Goal: Task Accomplishment & Management: Use online tool/utility

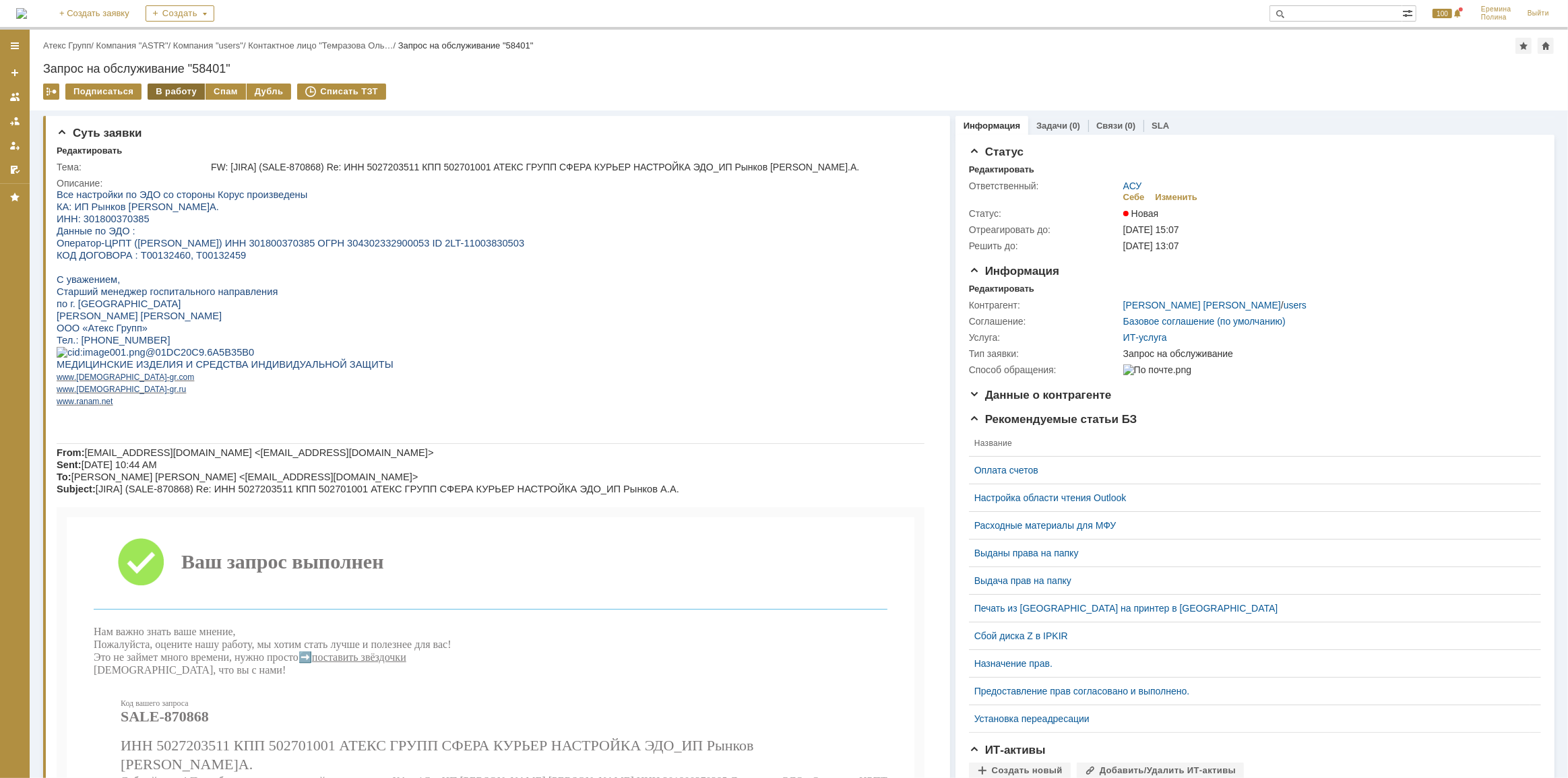
click at [163, 87] on div "В работу" at bounding box center [176, 92] width 57 height 16
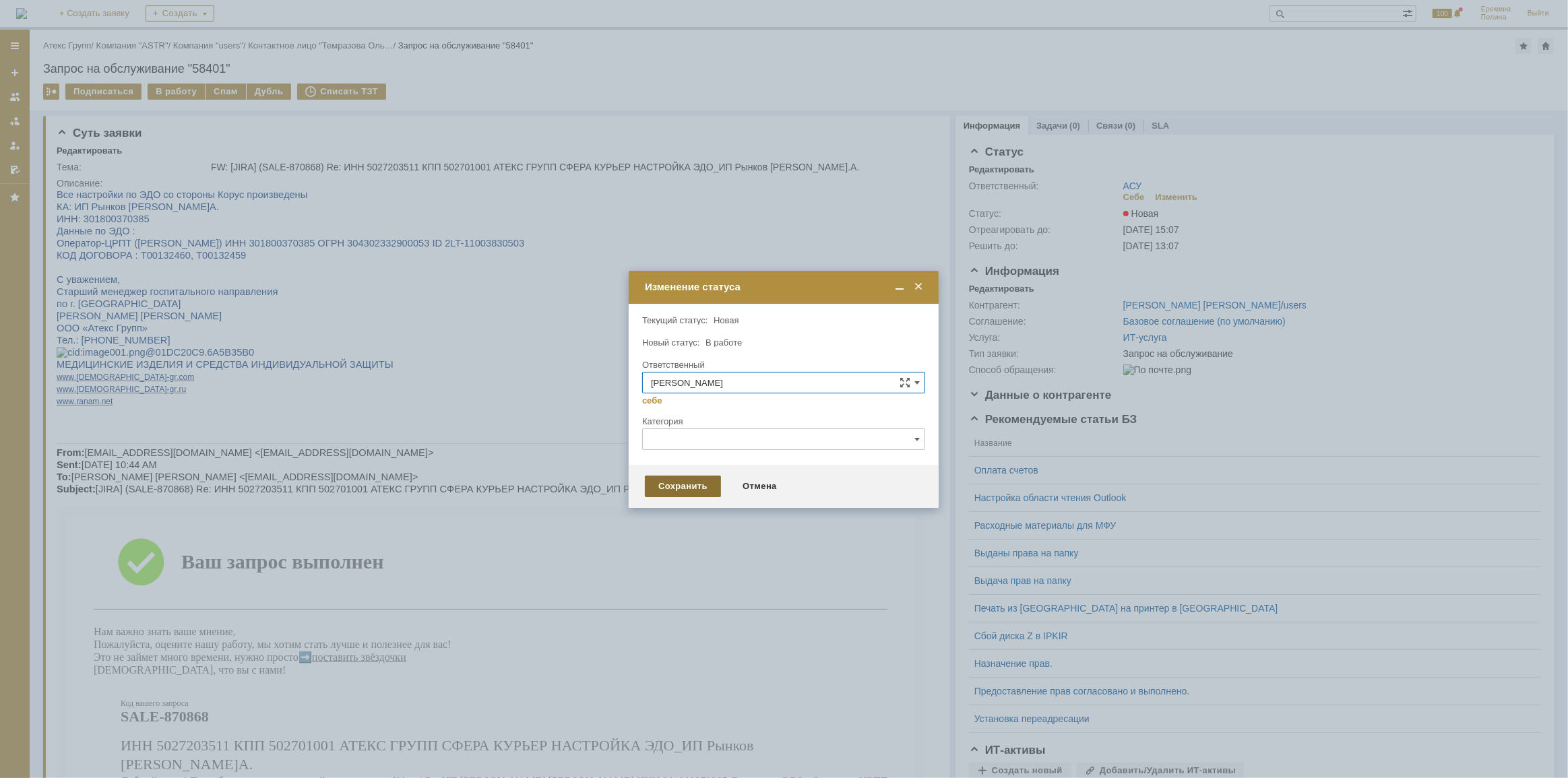
click at [678, 492] on div "Сохранить" at bounding box center [682, 486] width 76 height 21
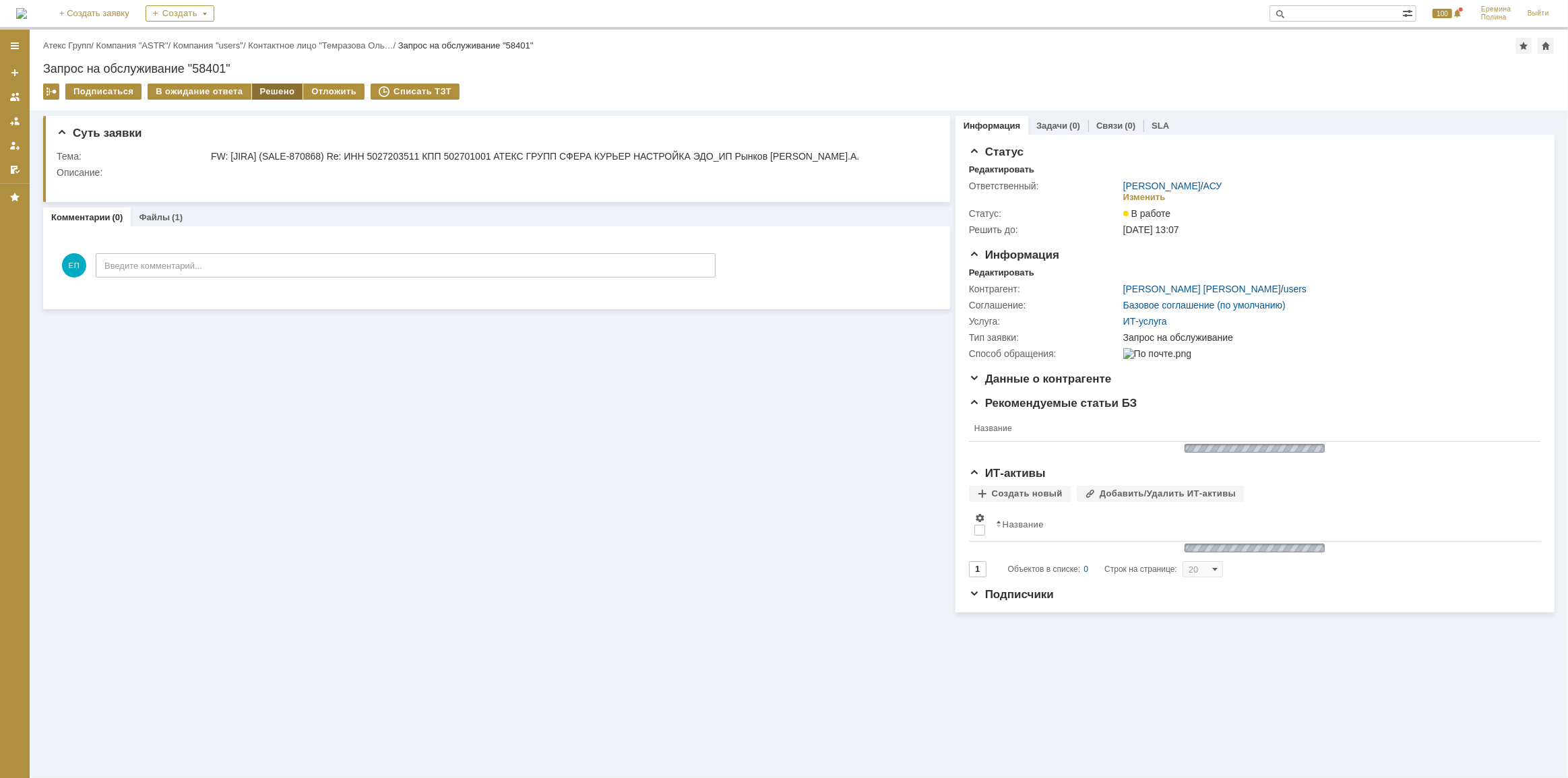
click at [275, 87] on div "Решено" at bounding box center [277, 92] width 51 height 16
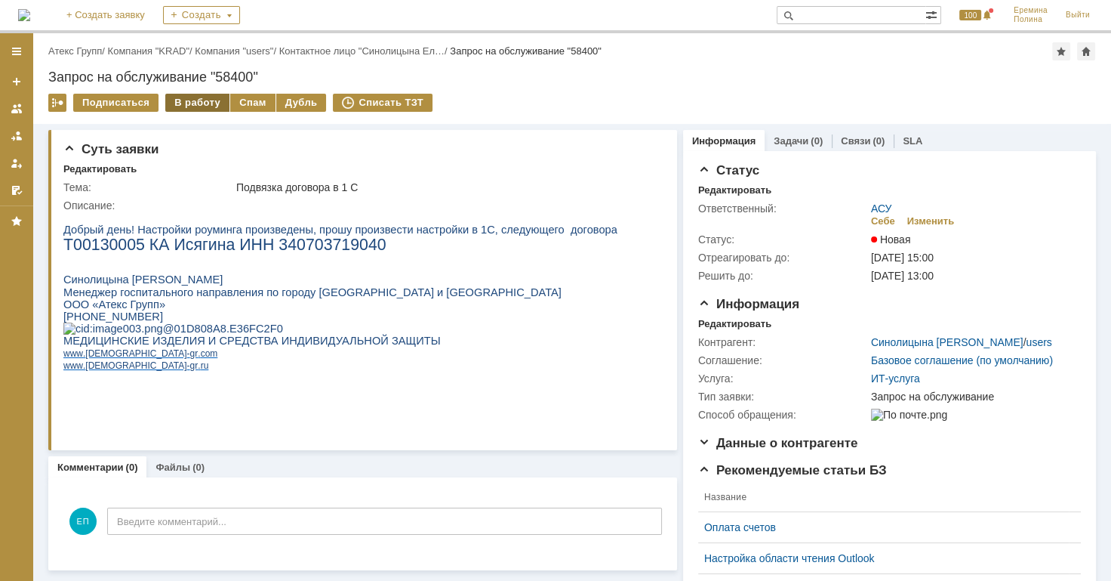
click at [187, 96] on div "В работу" at bounding box center [197, 103] width 64 height 18
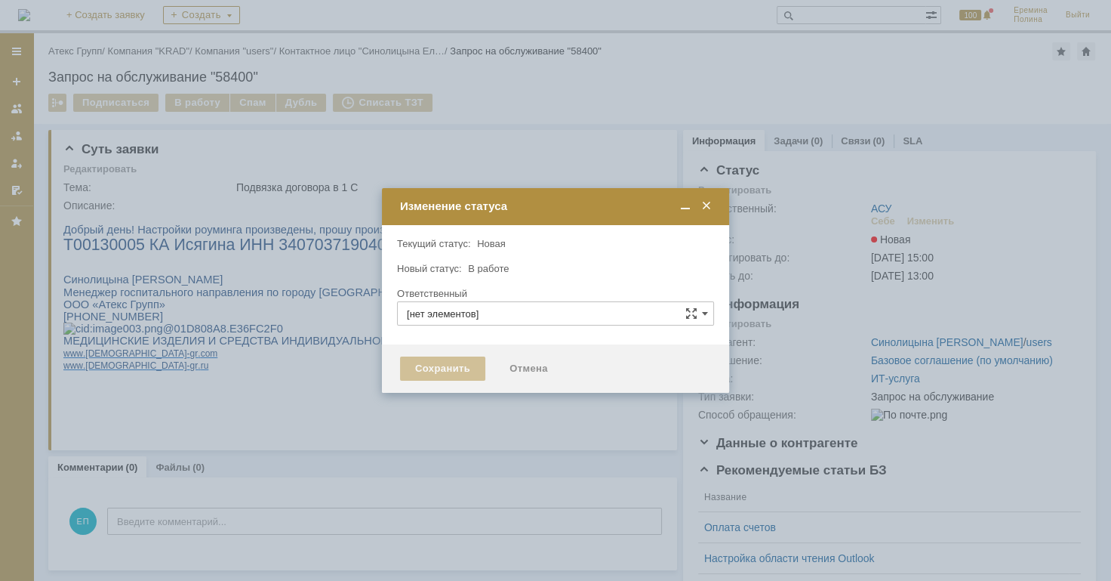
type input "АСУ"
type input "[PERSON_NAME]"
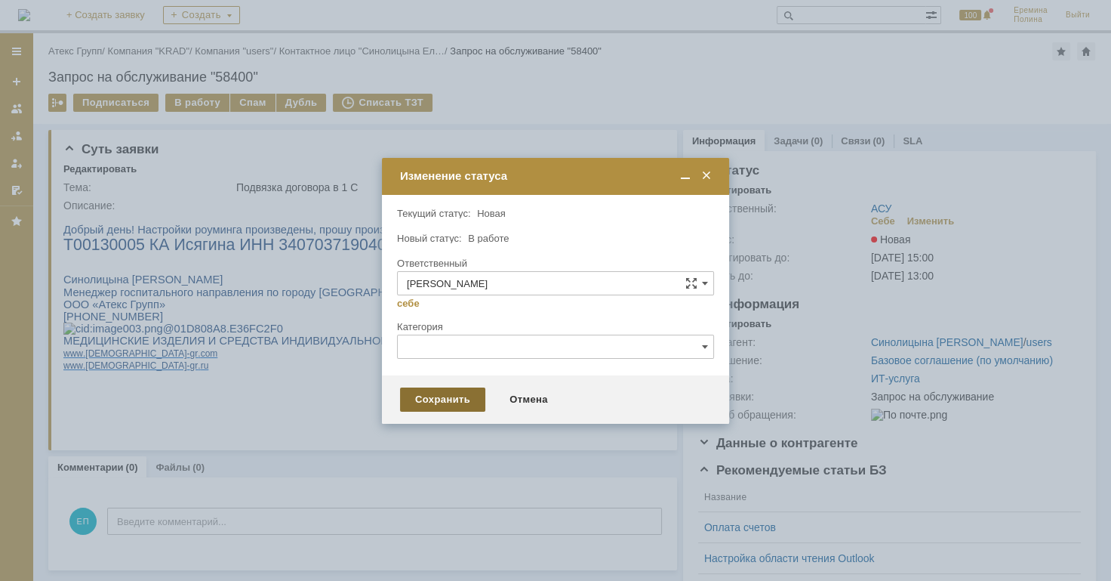
click at [435, 393] on div "Сохранить" at bounding box center [442, 399] width 85 height 24
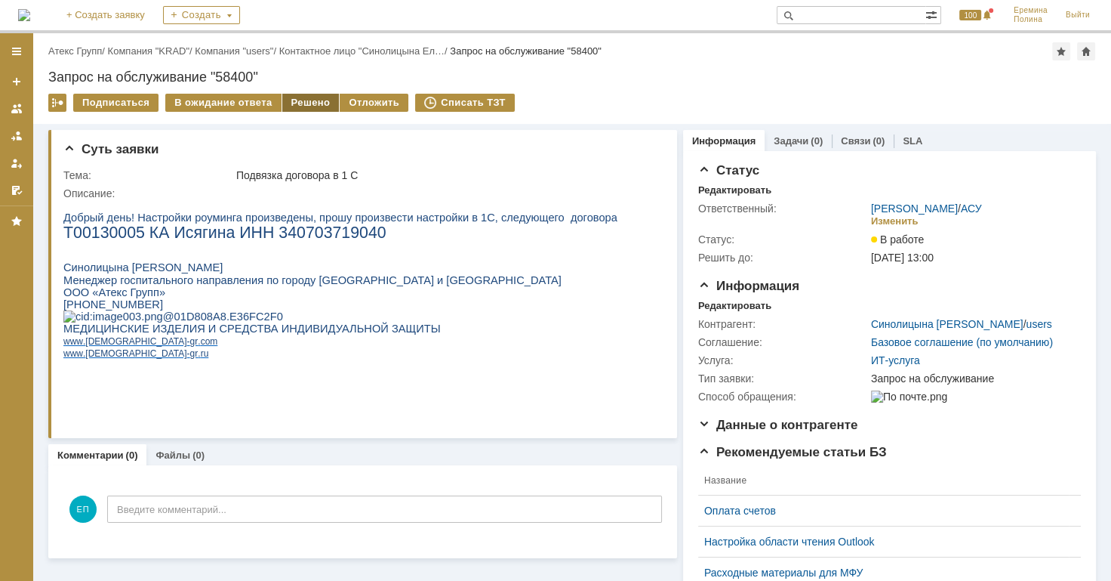
click at [289, 104] on div "Решено" at bounding box center [310, 103] width 57 height 18
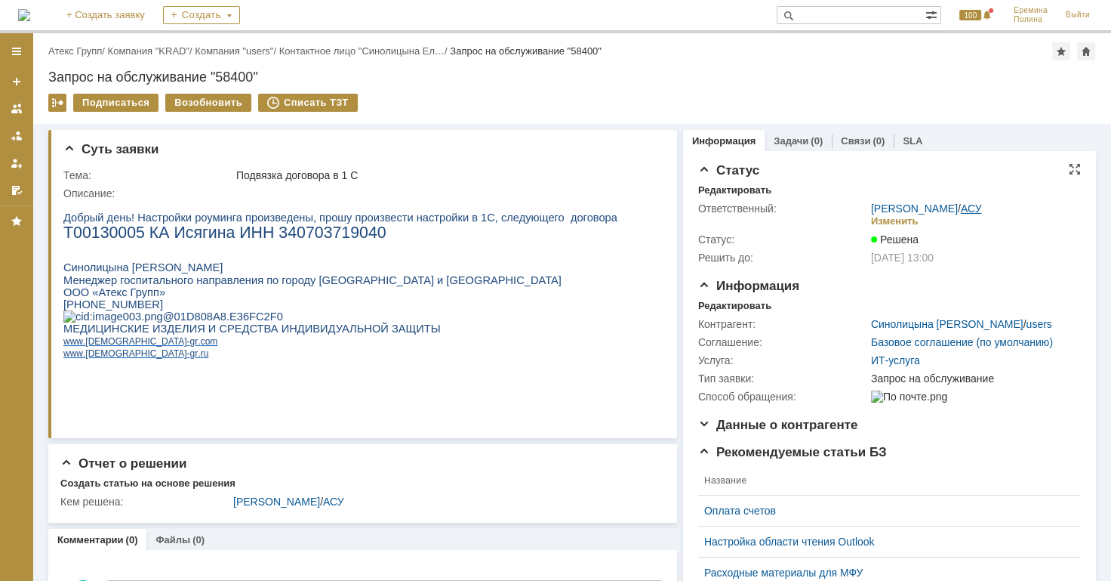
click at [966, 204] on link "АСУ" at bounding box center [971, 208] width 21 height 12
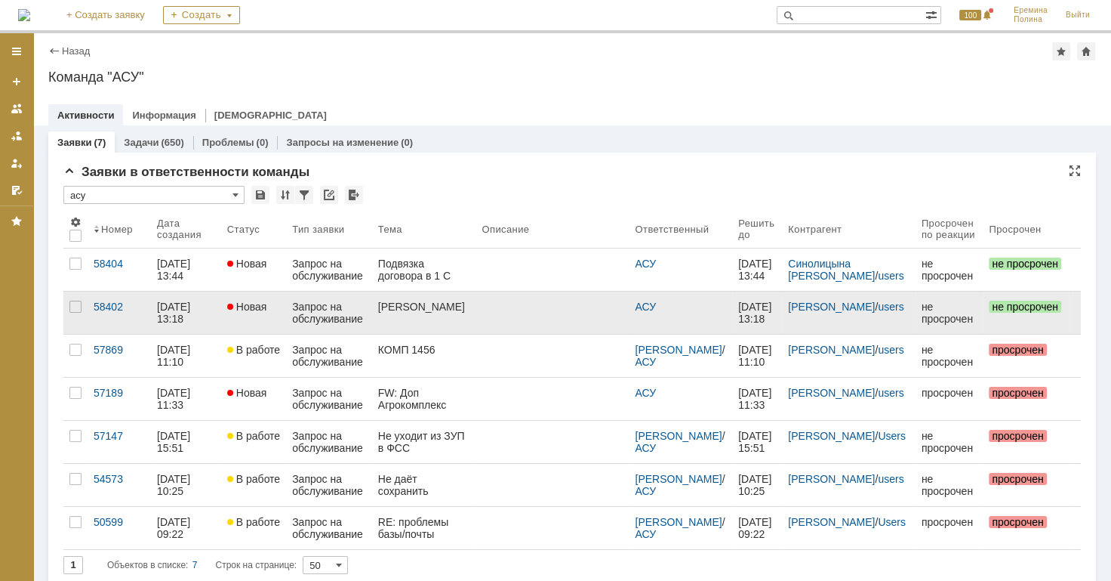
click at [468, 301] on link "Газарян" at bounding box center [424, 312] width 104 height 42
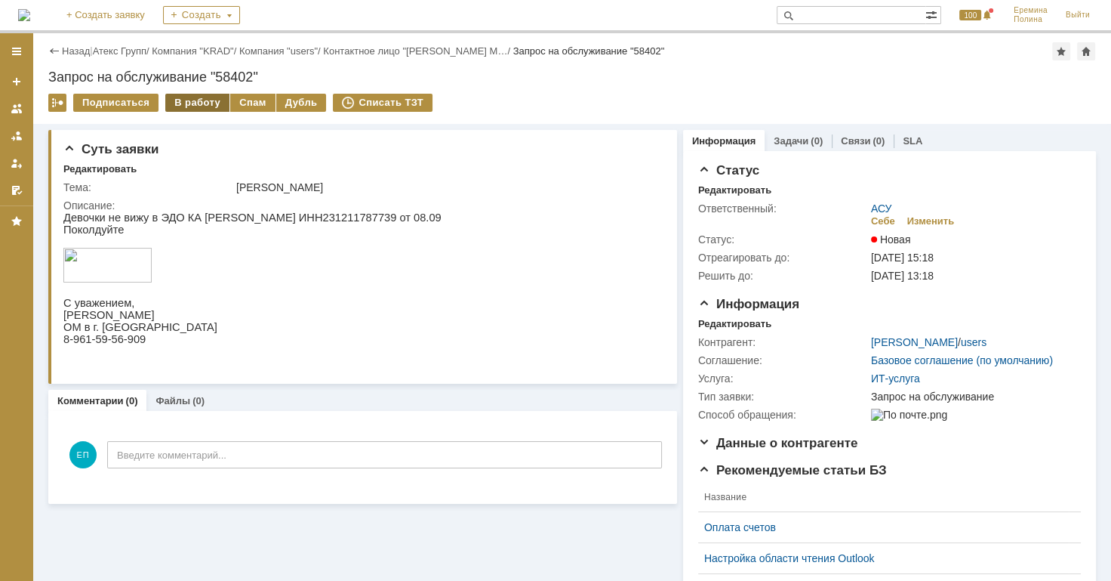
click at [204, 100] on div "В работу" at bounding box center [197, 103] width 64 height 18
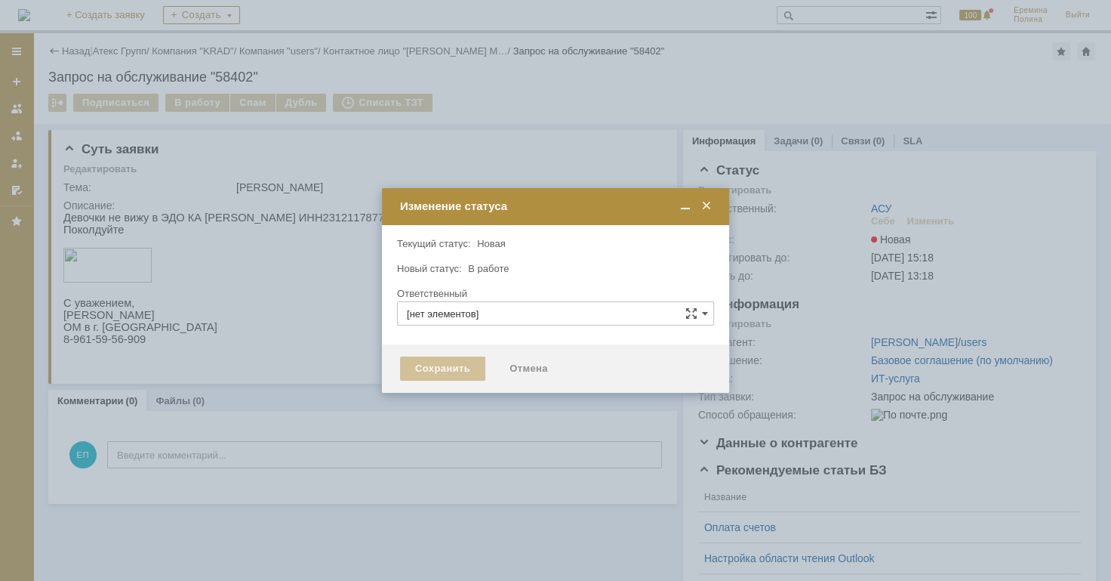
type input "АСУ"
type input "[PERSON_NAME]"
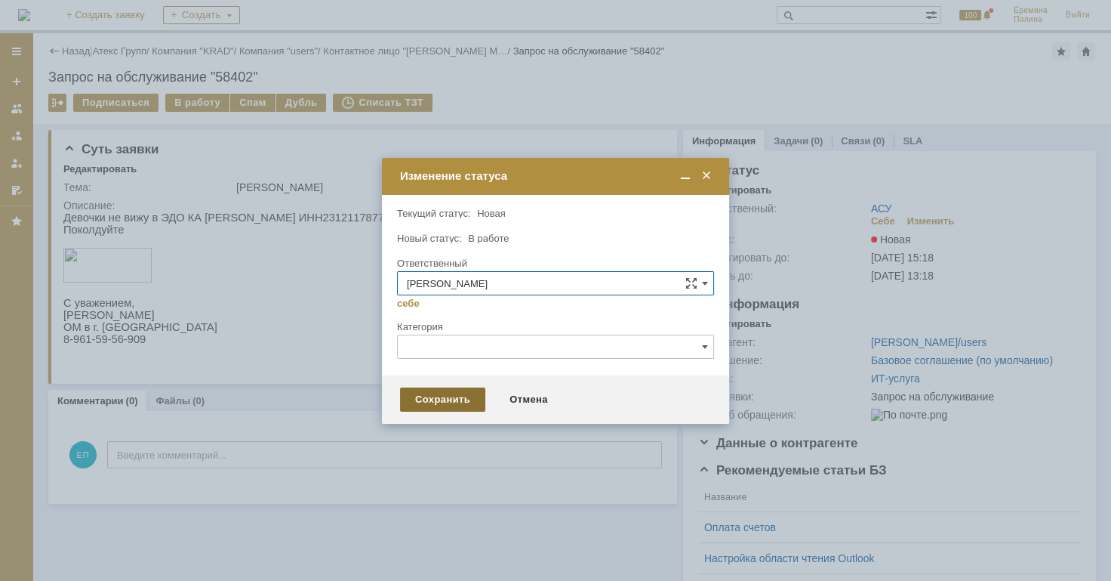
click at [434, 396] on div "Сохранить" at bounding box center [442, 399] width 85 height 24
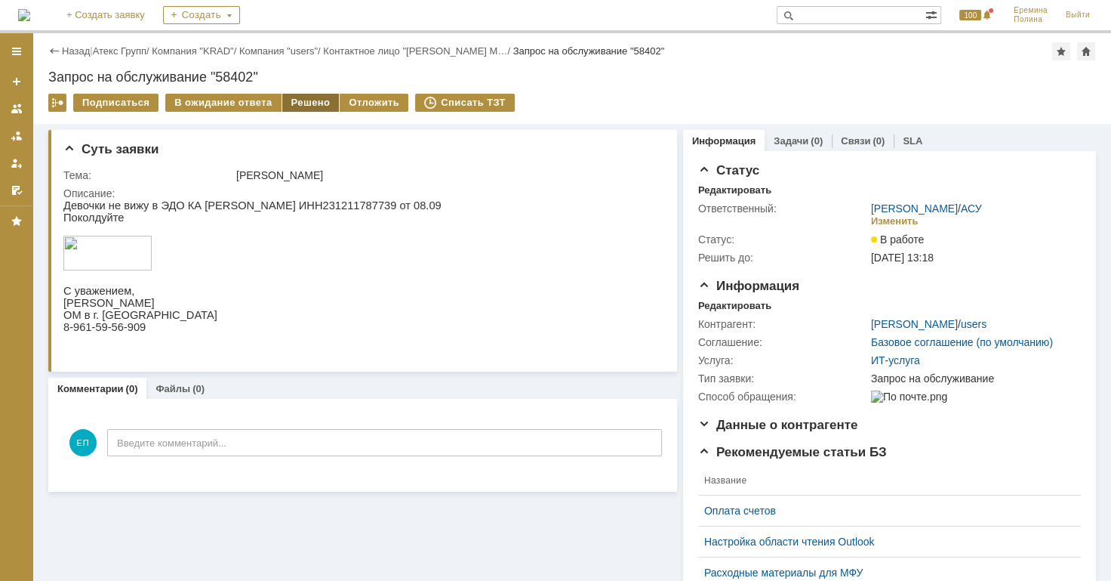
click at [303, 103] on div "Решено" at bounding box center [310, 103] width 57 height 18
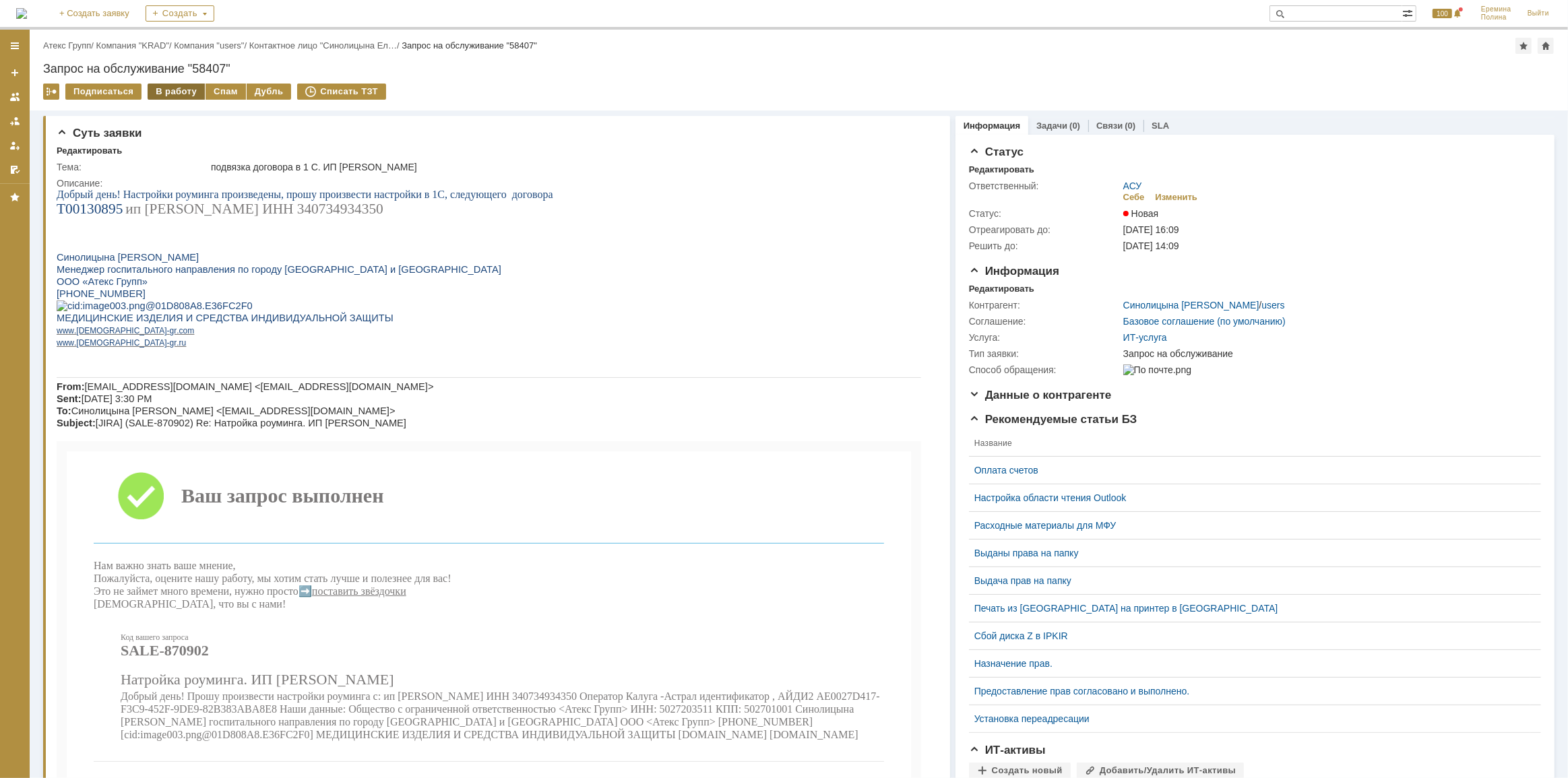
click at [161, 89] on div "В работу" at bounding box center [176, 92] width 57 height 16
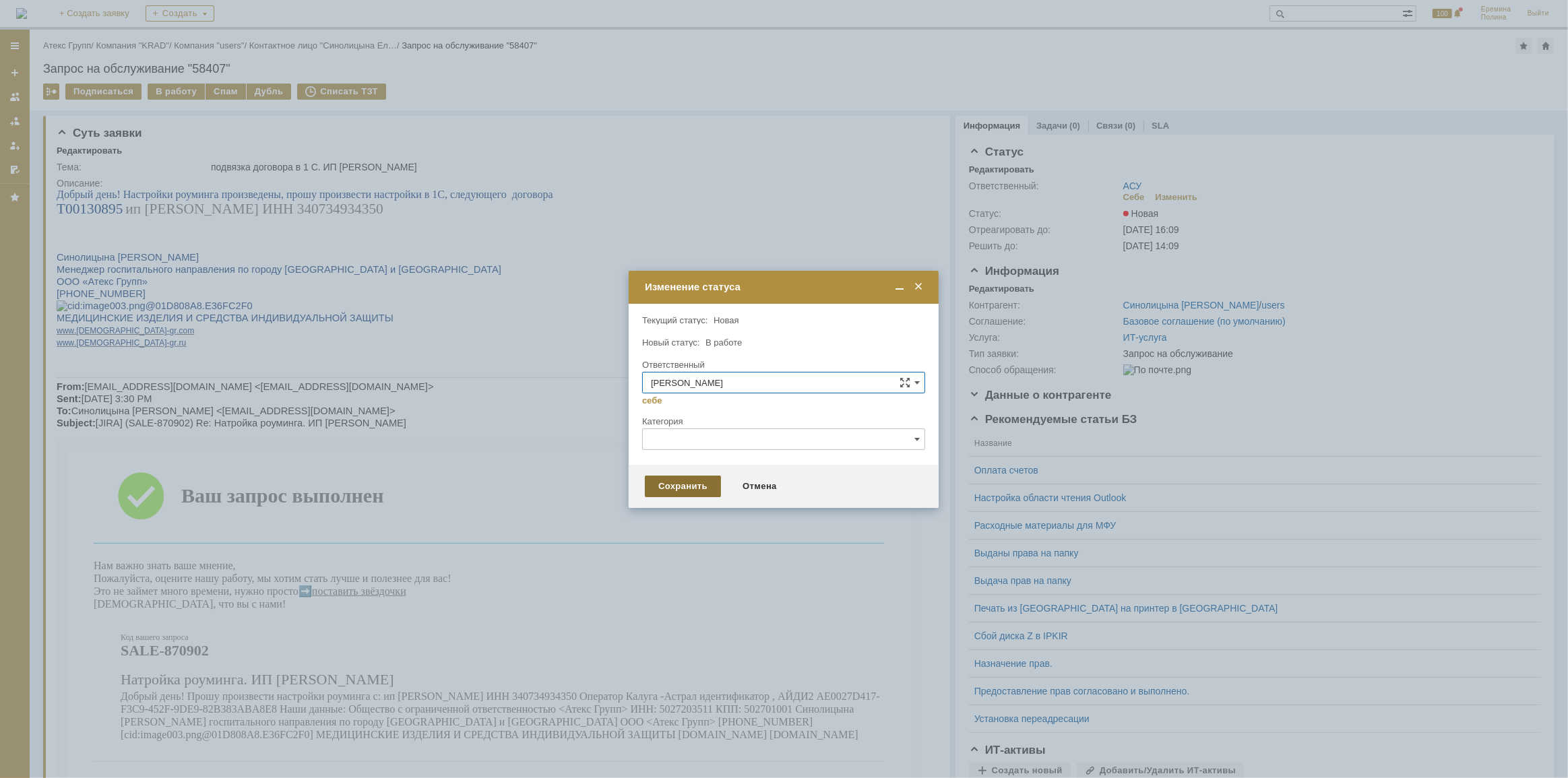
click at [680, 478] on div "Сохранить" at bounding box center [682, 486] width 76 height 21
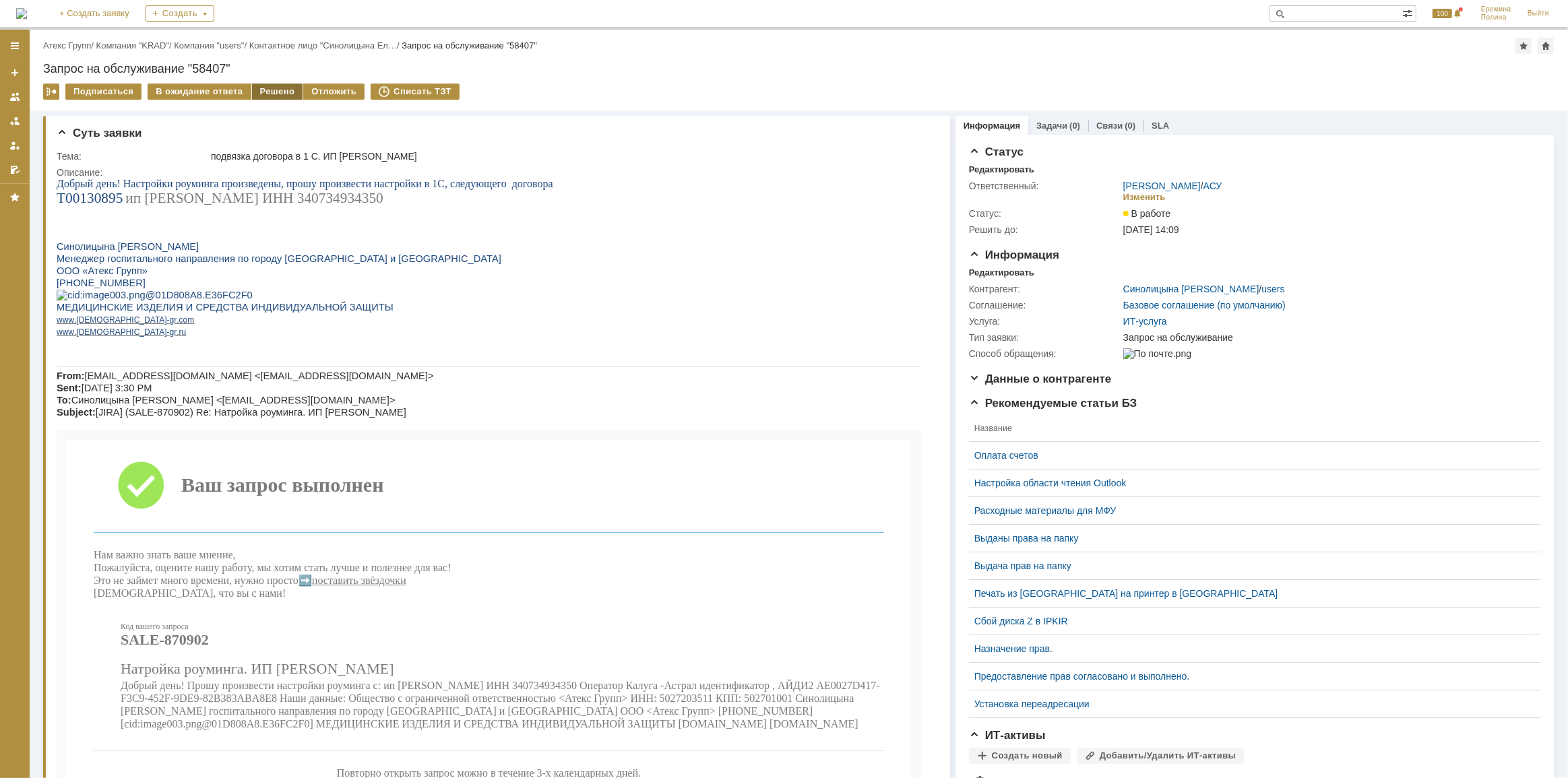
click at [293, 93] on div "Решено" at bounding box center [277, 92] width 51 height 16
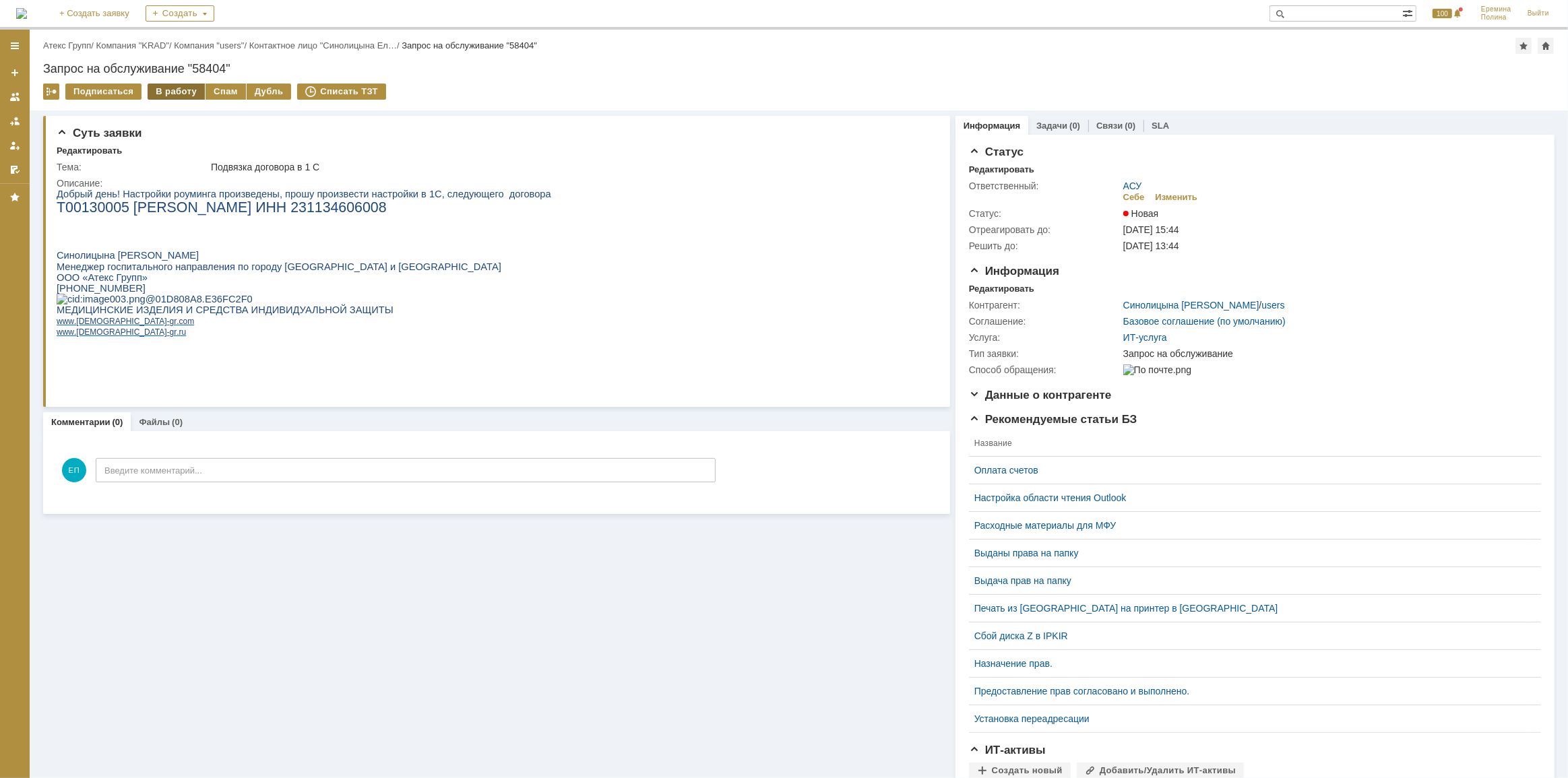
click at [183, 92] on div "В работу" at bounding box center [176, 92] width 57 height 16
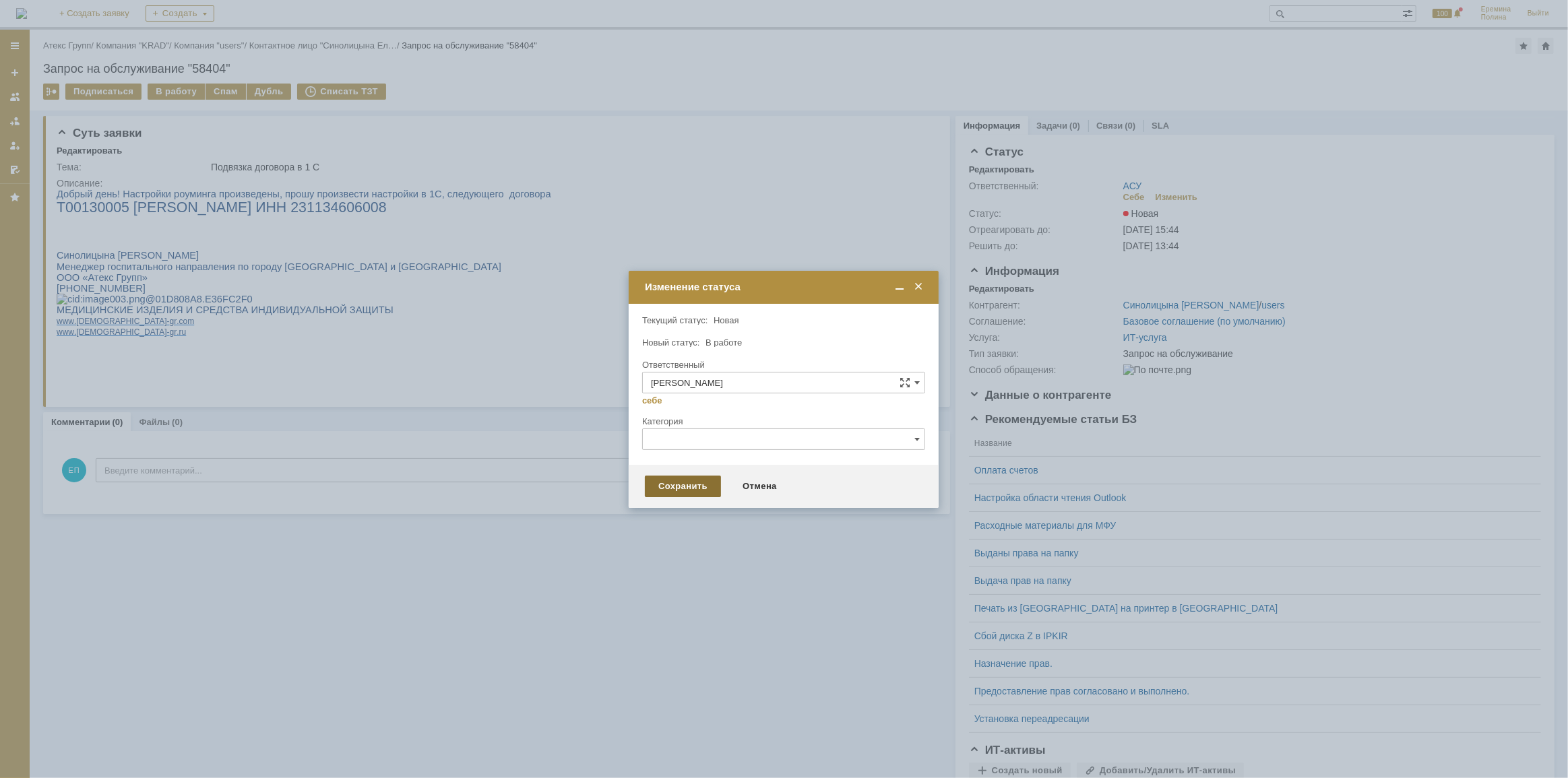
click at [678, 483] on div "Сохранить" at bounding box center [682, 486] width 76 height 21
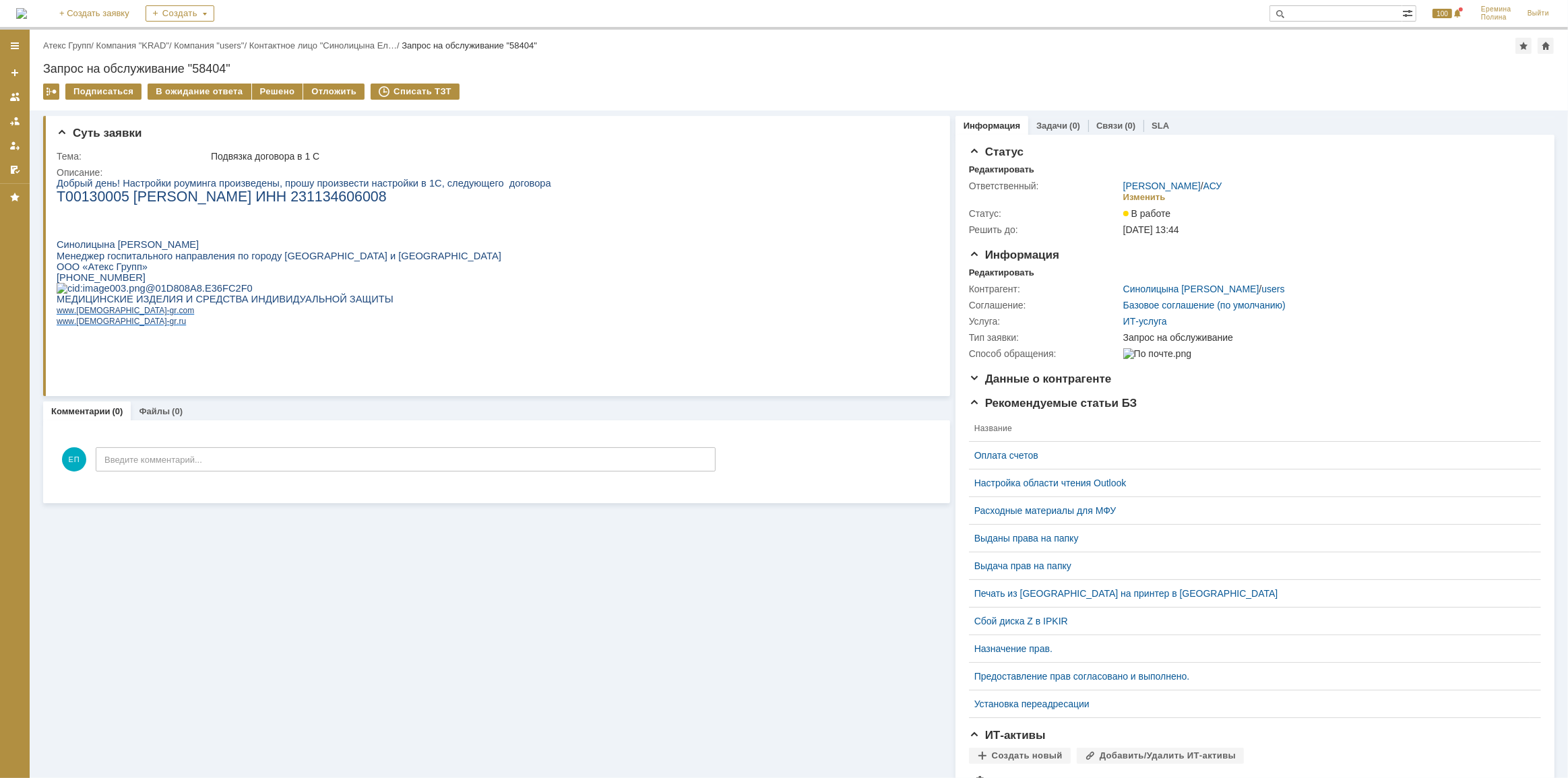
drag, startPoint x: 280, startPoint y: 85, endPoint x: 298, endPoint y: 111, distance: 31.6
click at [279, 87] on div "Решено" at bounding box center [277, 92] width 51 height 16
